Goal: Task Accomplishment & Management: Use online tool/utility

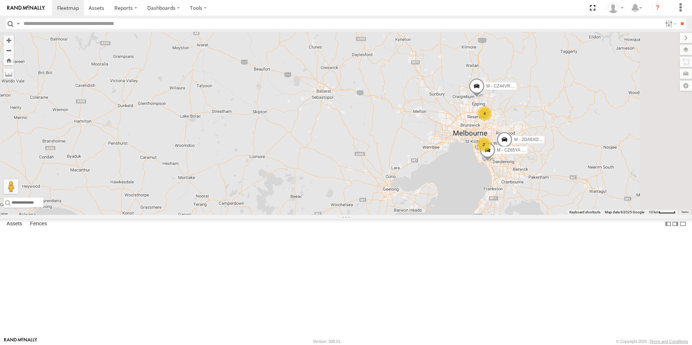
drag, startPoint x: 552, startPoint y: 234, endPoint x: 471, endPoint y: 241, distance: 81.4
click at [478, 215] on div "B - DG93WL - [PERSON_NAME] 4 M - 2DA6XD - [PERSON_NAME] 2 M - CZ44VR - Suhayl E…" at bounding box center [346, 123] width 692 height 183
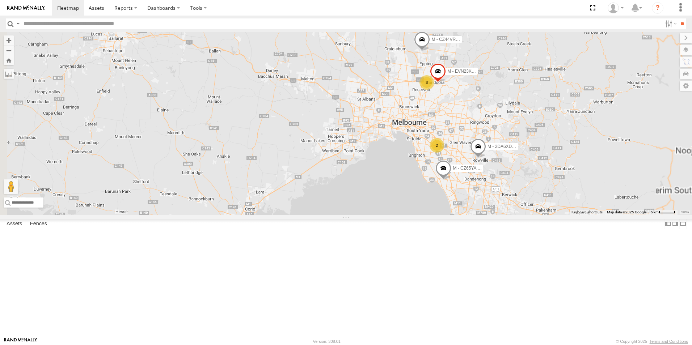
drag, startPoint x: 517, startPoint y: 237, endPoint x: 442, endPoint y: 223, distance: 76.3
click at [445, 215] on div "B - DG93WL - [PERSON_NAME] M - 2DA6XD - [PERSON_NAME] M - CZ44VR - Suhayl Elect…" at bounding box center [346, 123] width 692 height 183
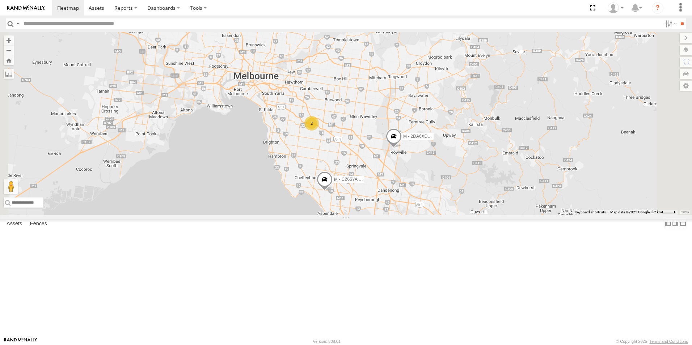
drag, startPoint x: 462, startPoint y: 207, endPoint x: 459, endPoint y: 233, distance: 26.2
click at [461, 215] on div "B - DG93WL - [PERSON_NAME] M - 2DA6XD - [PERSON_NAME] M - CZ44VR - Suhayl Elect…" at bounding box center [346, 123] width 692 height 183
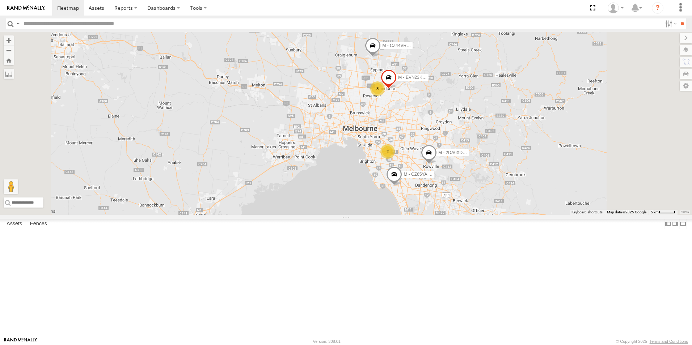
drag, startPoint x: 521, startPoint y: 164, endPoint x: 473, endPoint y: 182, distance: 51.3
click at [476, 183] on div "B - DG93WL - [PERSON_NAME] M - 2DA6XD - [PERSON_NAME] M - CZ44VR - Suhayl Elect…" at bounding box center [346, 123] width 692 height 183
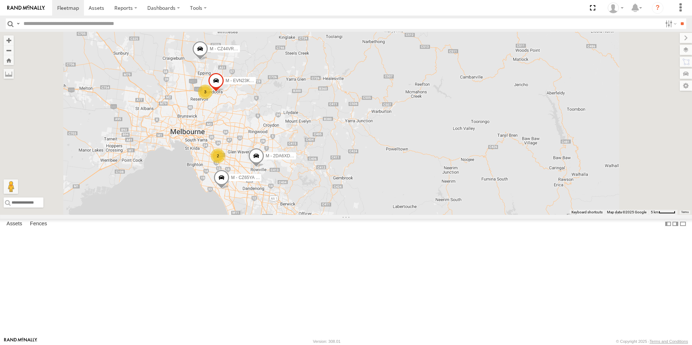
drag, startPoint x: 277, startPoint y: 116, endPoint x: 287, endPoint y: 134, distance: 20.2
click at [287, 134] on div "B - DG93WL - [PERSON_NAME] M - 2DA6XD - [PERSON_NAME] M - CZ44VR - Suhayl Elect…" at bounding box center [346, 123] width 692 height 183
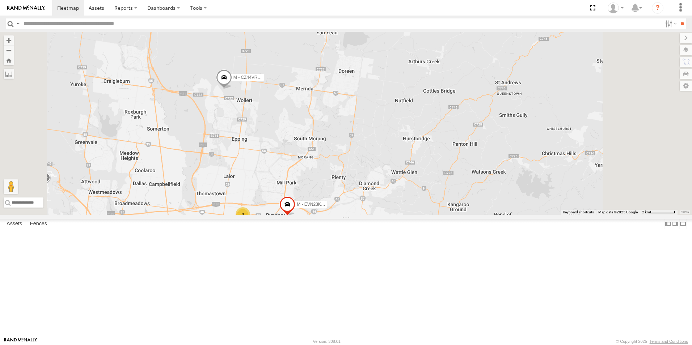
click at [232, 89] on span at bounding box center [224, 79] width 16 height 20
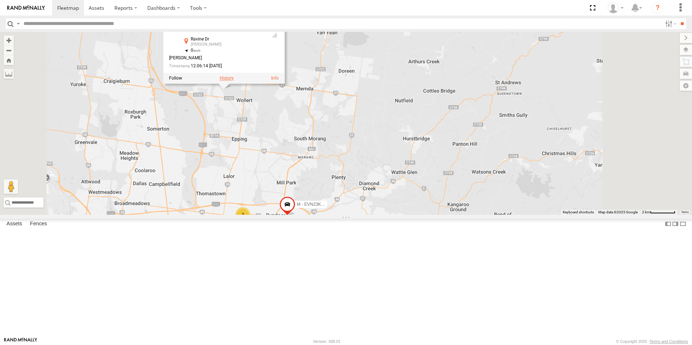
click at [234, 81] on label at bounding box center [227, 78] width 14 height 5
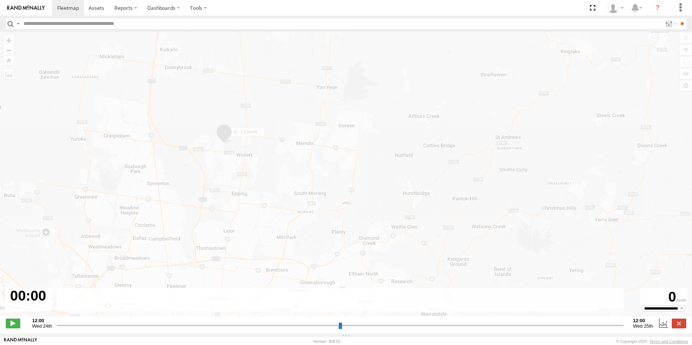
type input "**********"
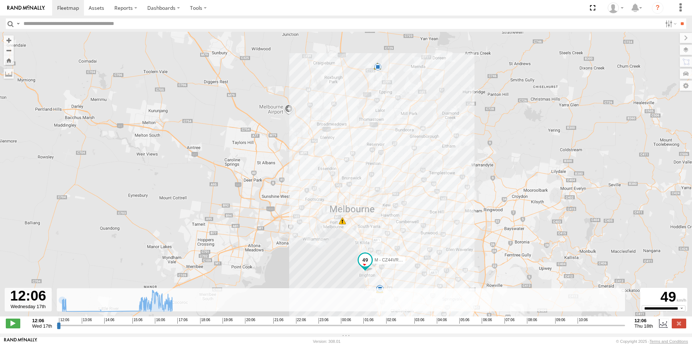
click at [45, 323] on strong "12:06" at bounding box center [42, 320] width 20 height 5
click at [40, 327] on span "Wed 17th" at bounding box center [42, 325] width 20 height 5
click at [680, 327] on label at bounding box center [678, 323] width 14 height 9
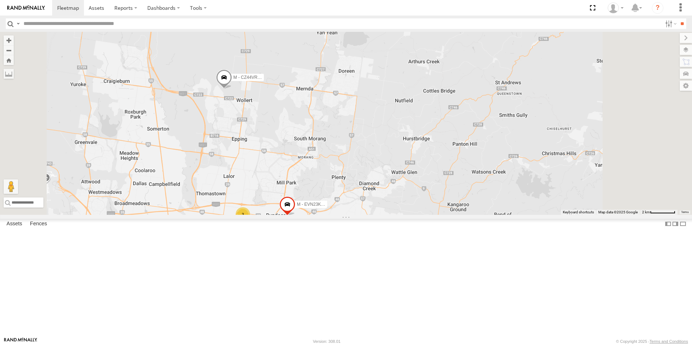
click at [232, 89] on span at bounding box center [224, 79] width 16 height 20
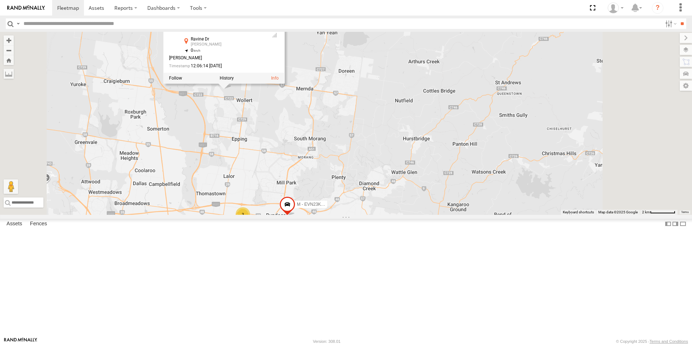
click at [264, 22] on link "M - CZ44VR - Suhayl Electrician" at bounding box center [227, 20] width 73 height 6
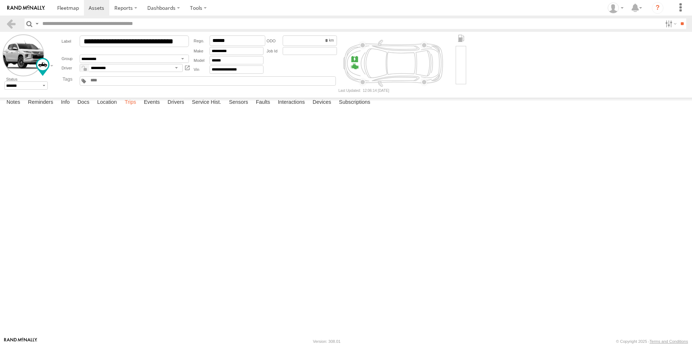
click at [131, 108] on label "Trips" at bounding box center [130, 103] width 19 height 10
